Goal: Task Accomplishment & Management: Complete application form

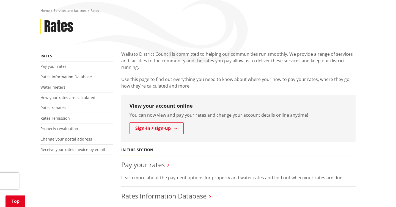
scroll to position [62, 0]
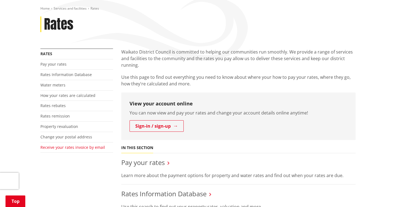
click at [77, 147] on link "Receive your rates invoice by email" at bounding box center [72, 147] width 65 height 5
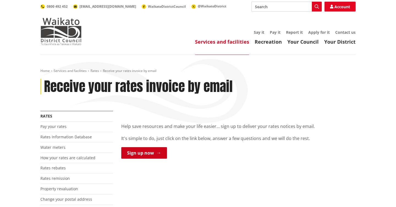
click at [144, 150] on link "Sign up now" at bounding box center [144, 153] width 46 height 12
